Goal: Transaction & Acquisition: Purchase product/service

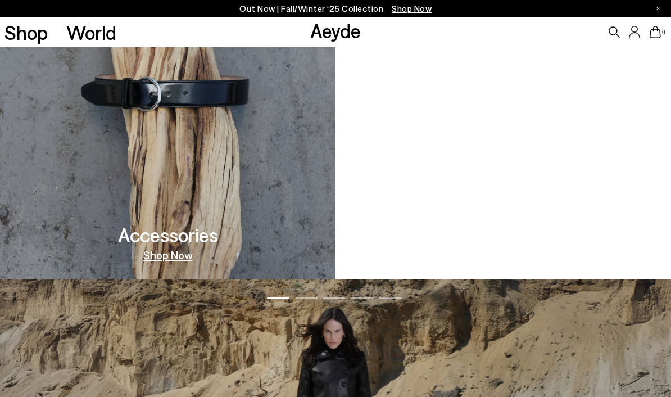
scroll to position [1086, 0]
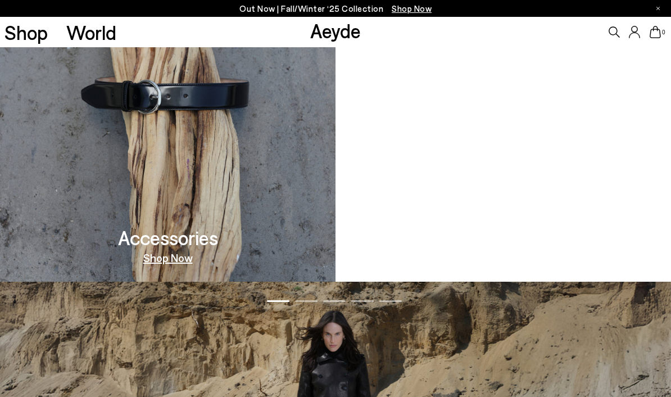
click at [471, 194] on video at bounding box center [504, 92] width 336 height 380
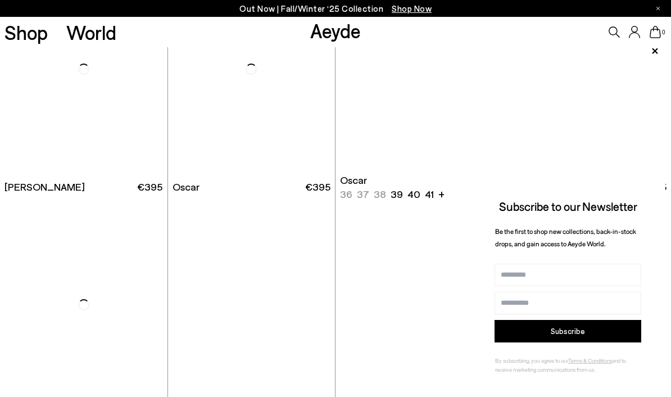
scroll to position [1251, 0]
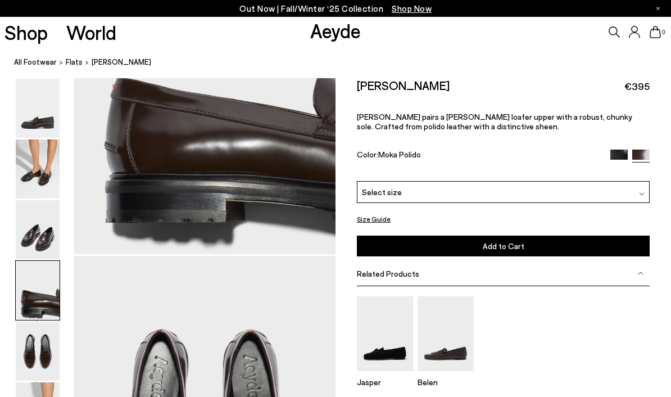
click at [29, 228] on img at bounding box center [38, 229] width 44 height 59
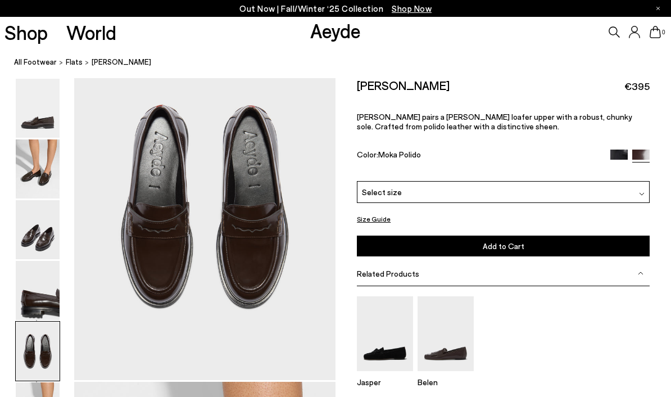
click at [34, 229] on img at bounding box center [38, 229] width 44 height 59
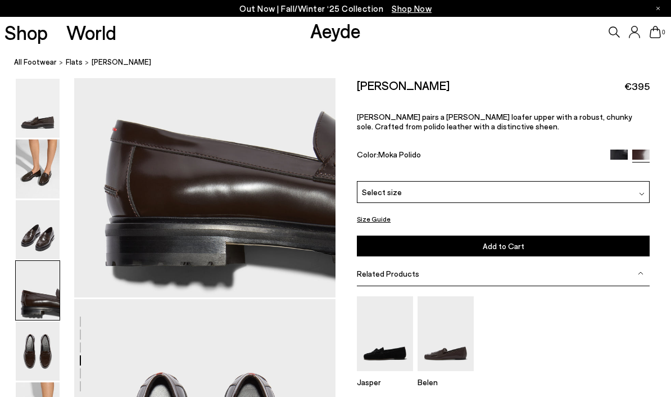
scroll to position [1157, 0]
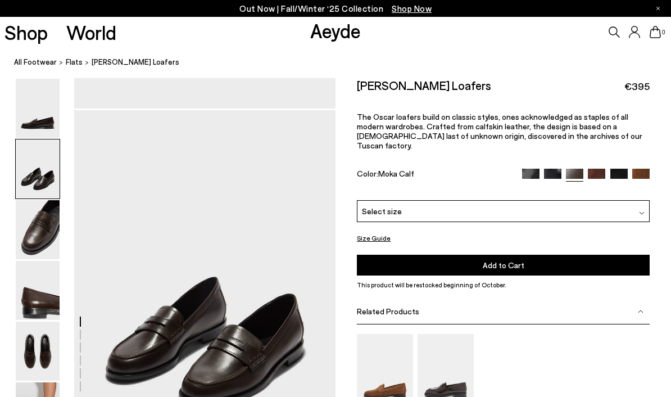
scroll to position [275, 0]
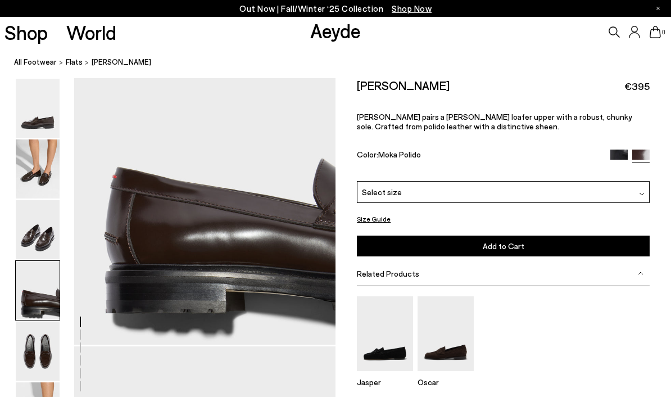
scroll to position [1072, 0]
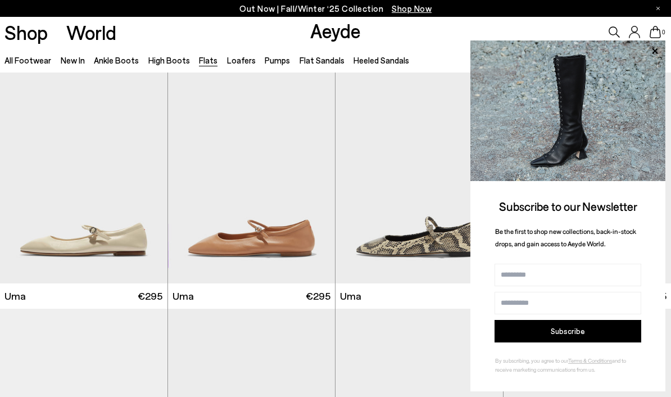
scroll to position [944, 0]
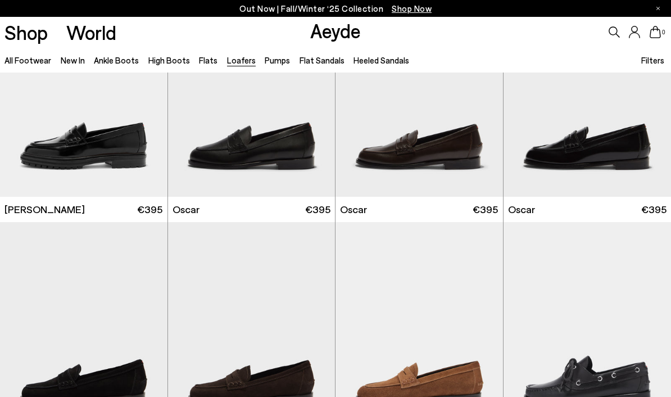
scroll to position [794, 0]
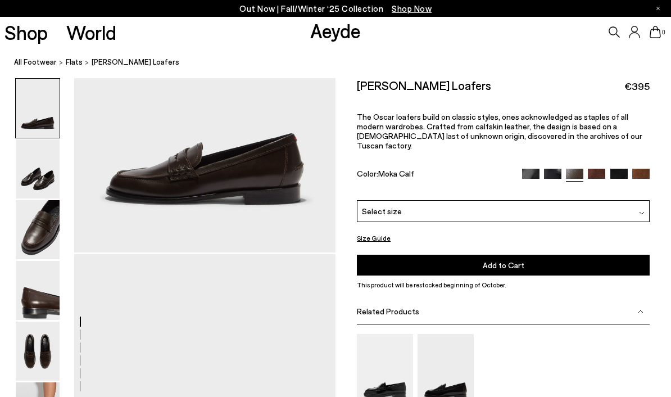
scroll to position [147, 0]
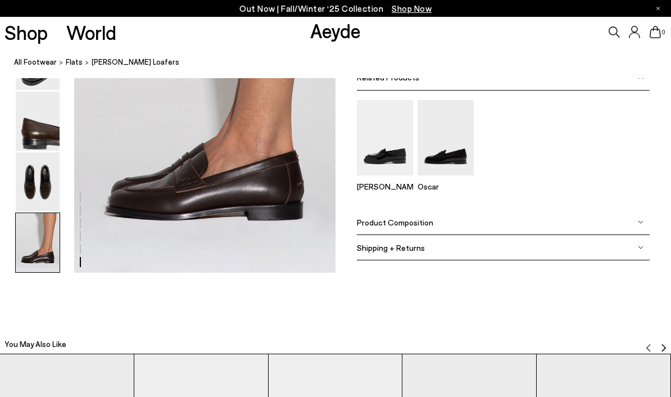
click at [36, 272] on img at bounding box center [38, 242] width 44 height 59
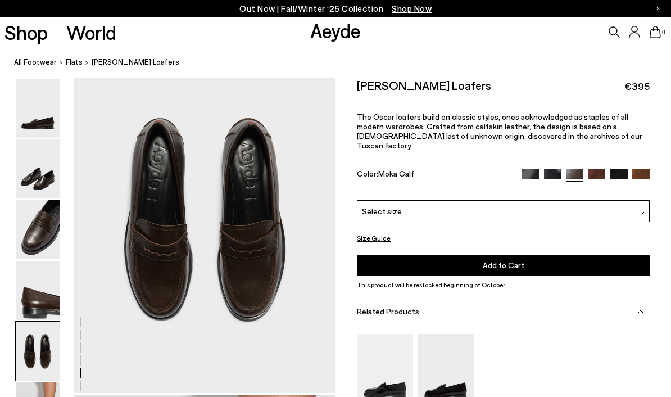
scroll to position [1406, 0]
